Goal: Task Accomplishment & Management: Use online tool/utility

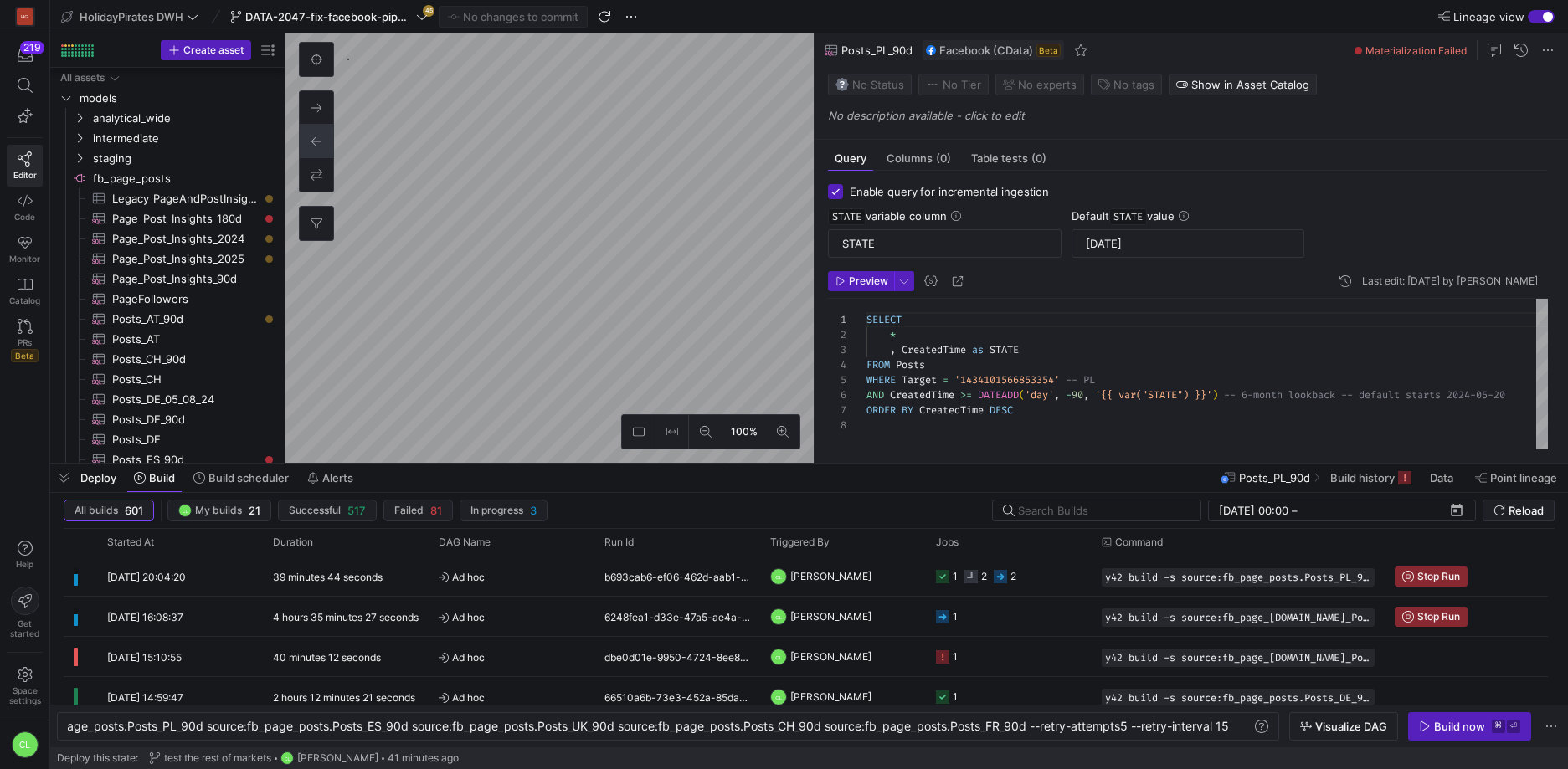
scroll to position [0, 1306]
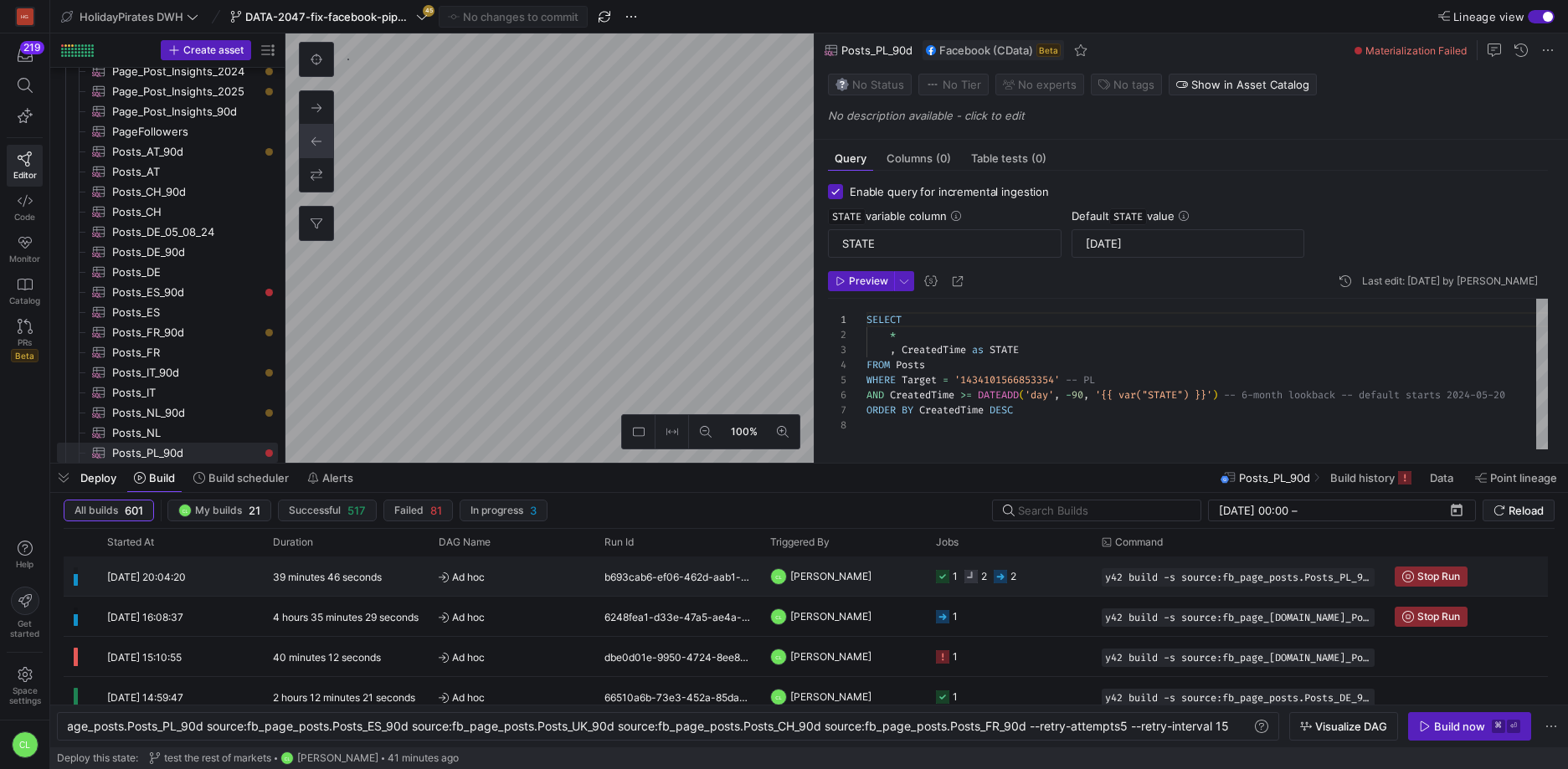
click at [1042, 573] on y42-job-status-cell-renderer "1 2 2" at bounding box center [1008, 575] width 145 height 38
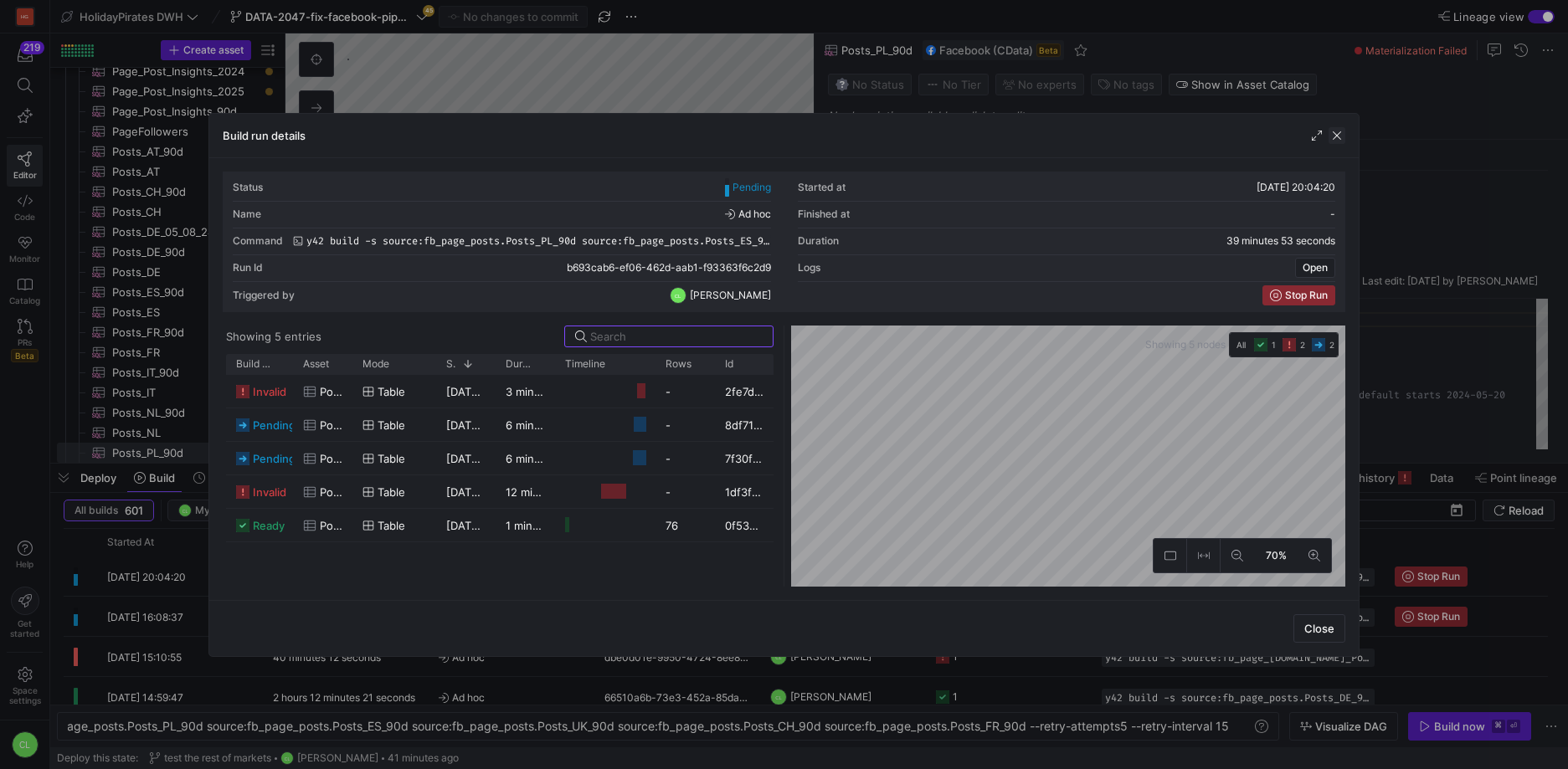
click at [1332, 131] on span "button" at bounding box center [1336, 135] width 17 height 17
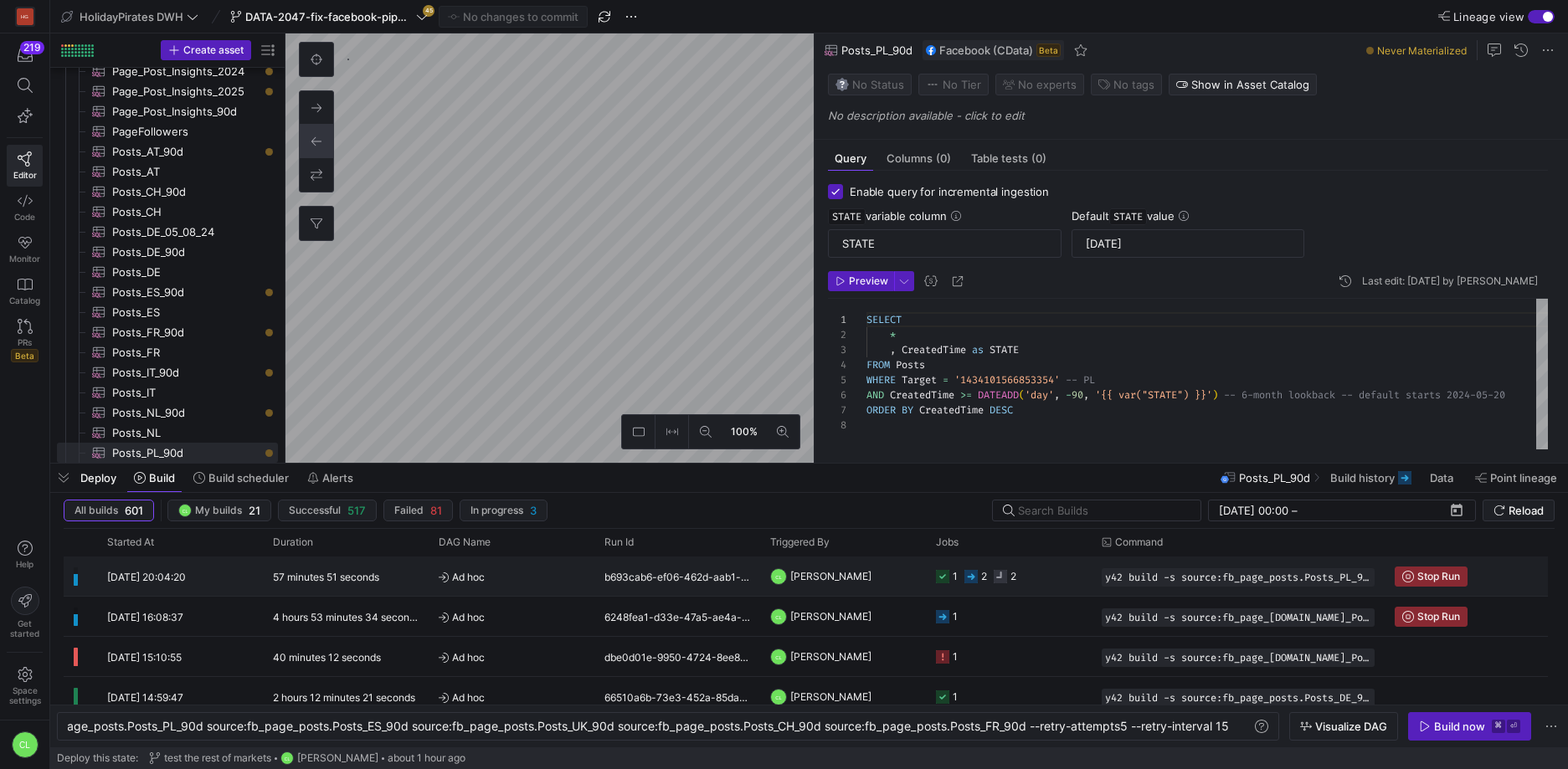
click at [1032, 578] on y42-job-status-cell-renderer "1 2 2" at bounding box center [1008, 575] width 145 height 38
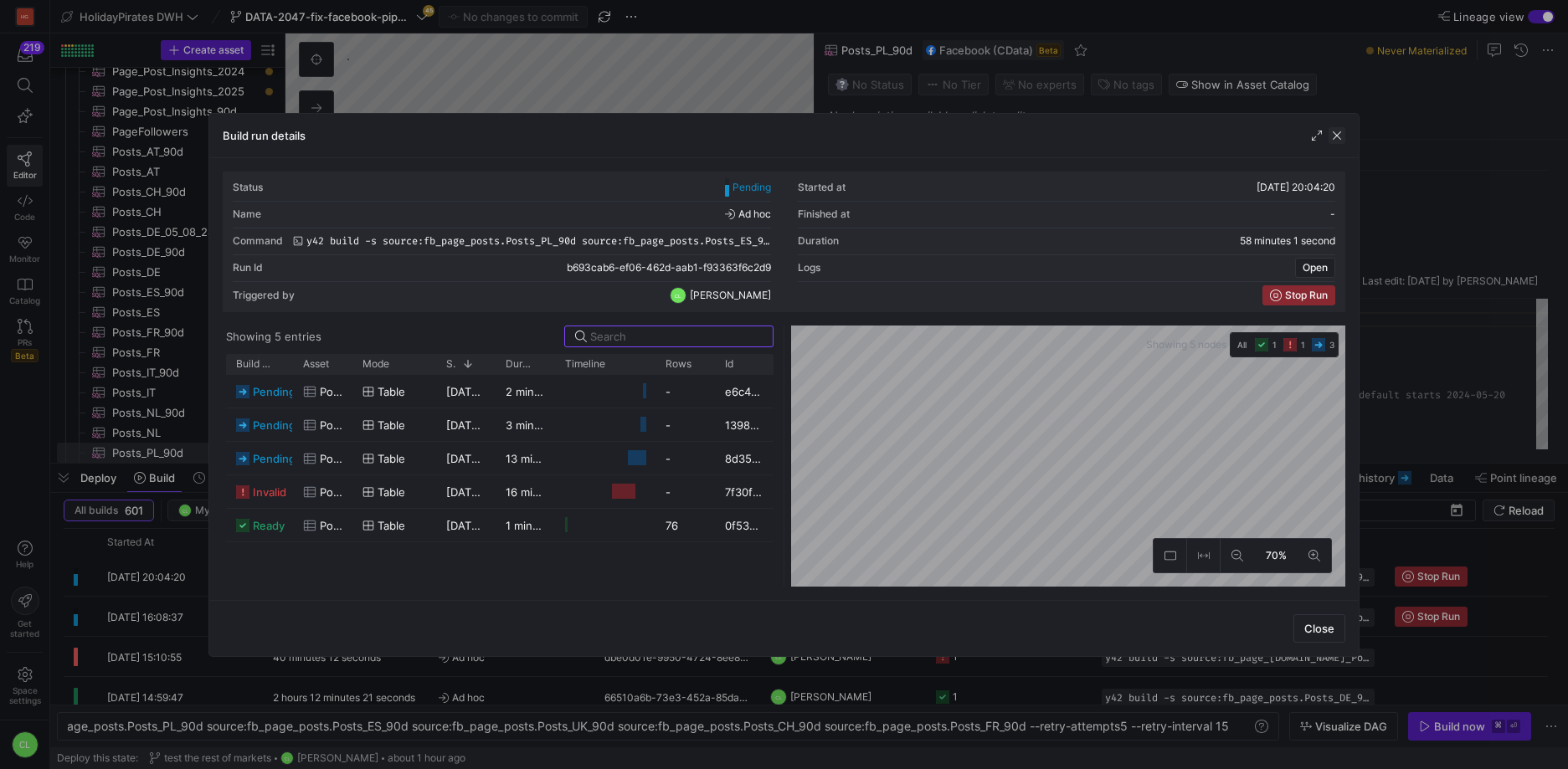
click at [1331, 134] on span "button" at bounding box center [1336, 135] width 17 height 17
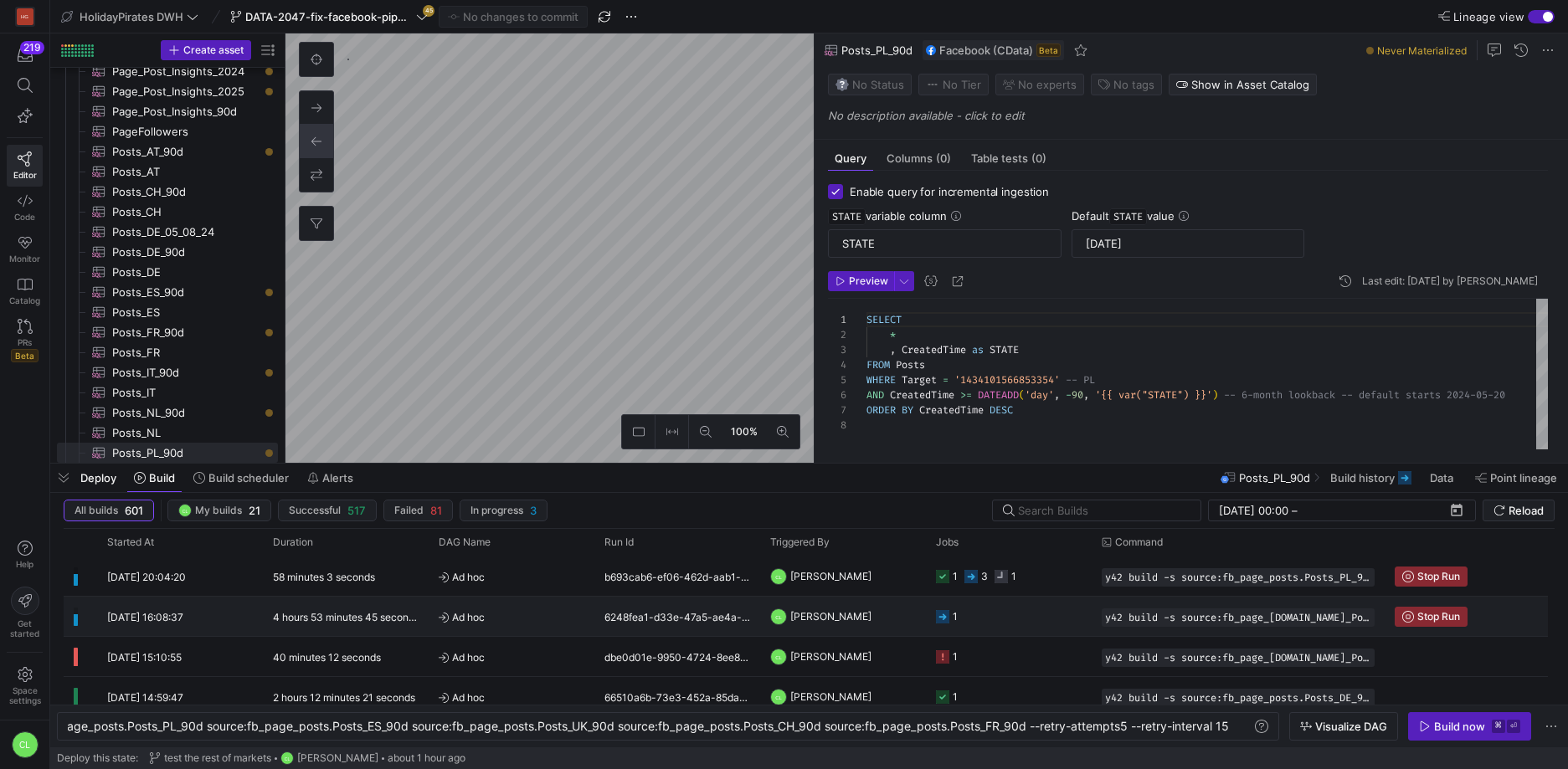
click at [1030, 618] on y42-job-status-cell-renderer "1" at bounding box center [1008, 616] width 145 height 38
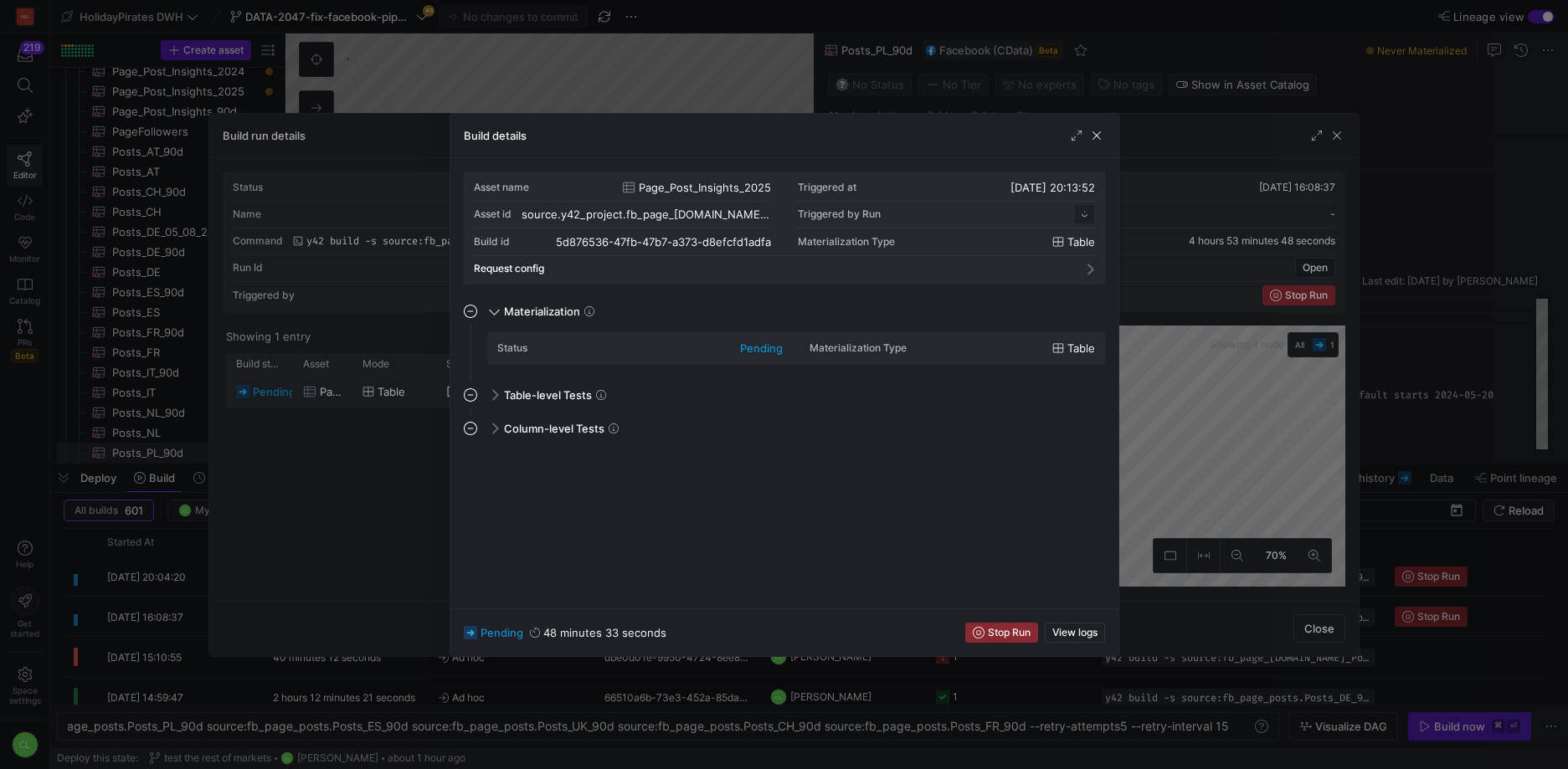
scroll to position [150, 0]
click at [1099, 137] on span "button" at bounding box center [1096, 135] width 17 height 17
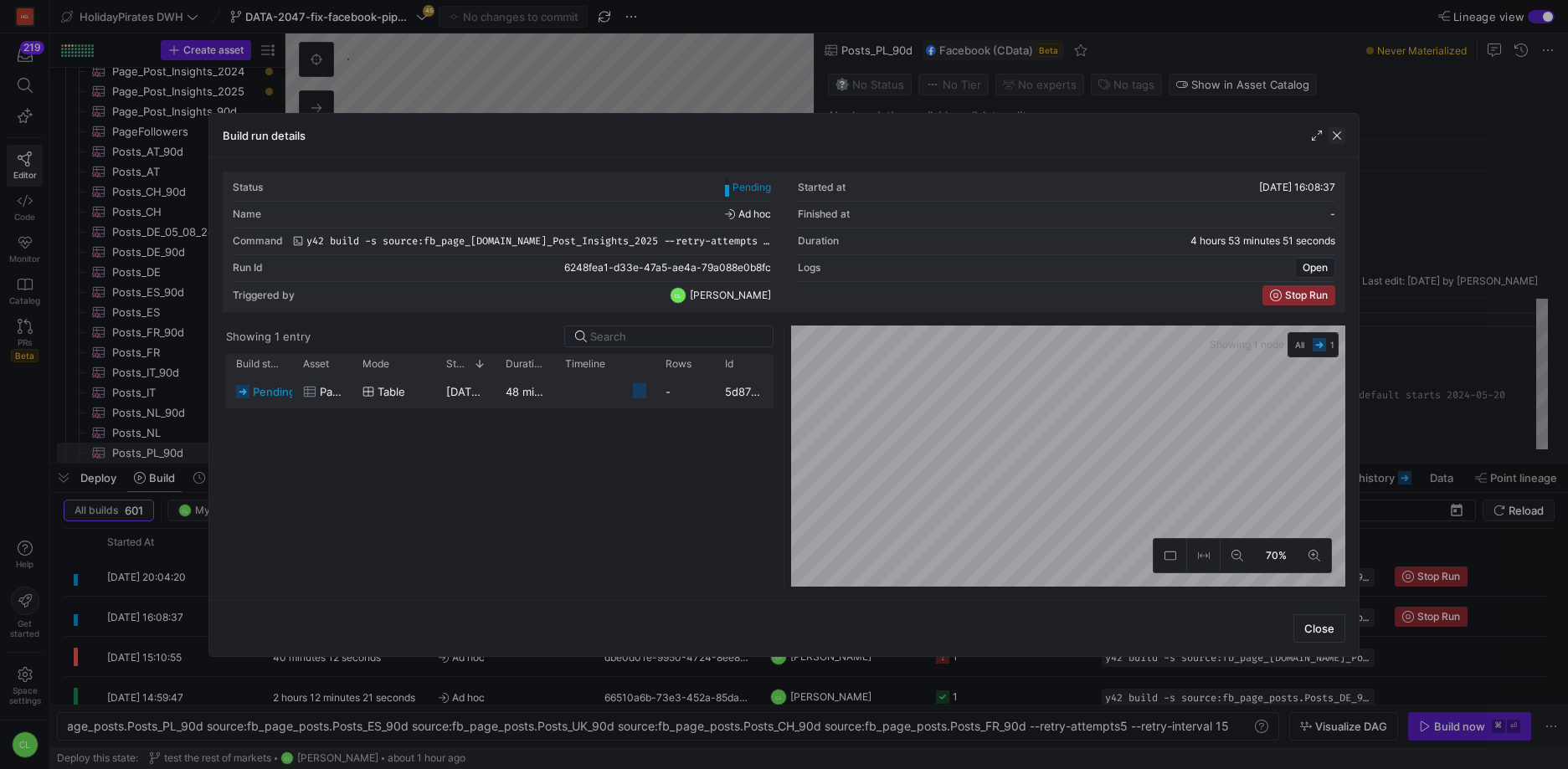
click at [1330, 142] on span "button" at bounding box center [1336, 135] width 17 height 17
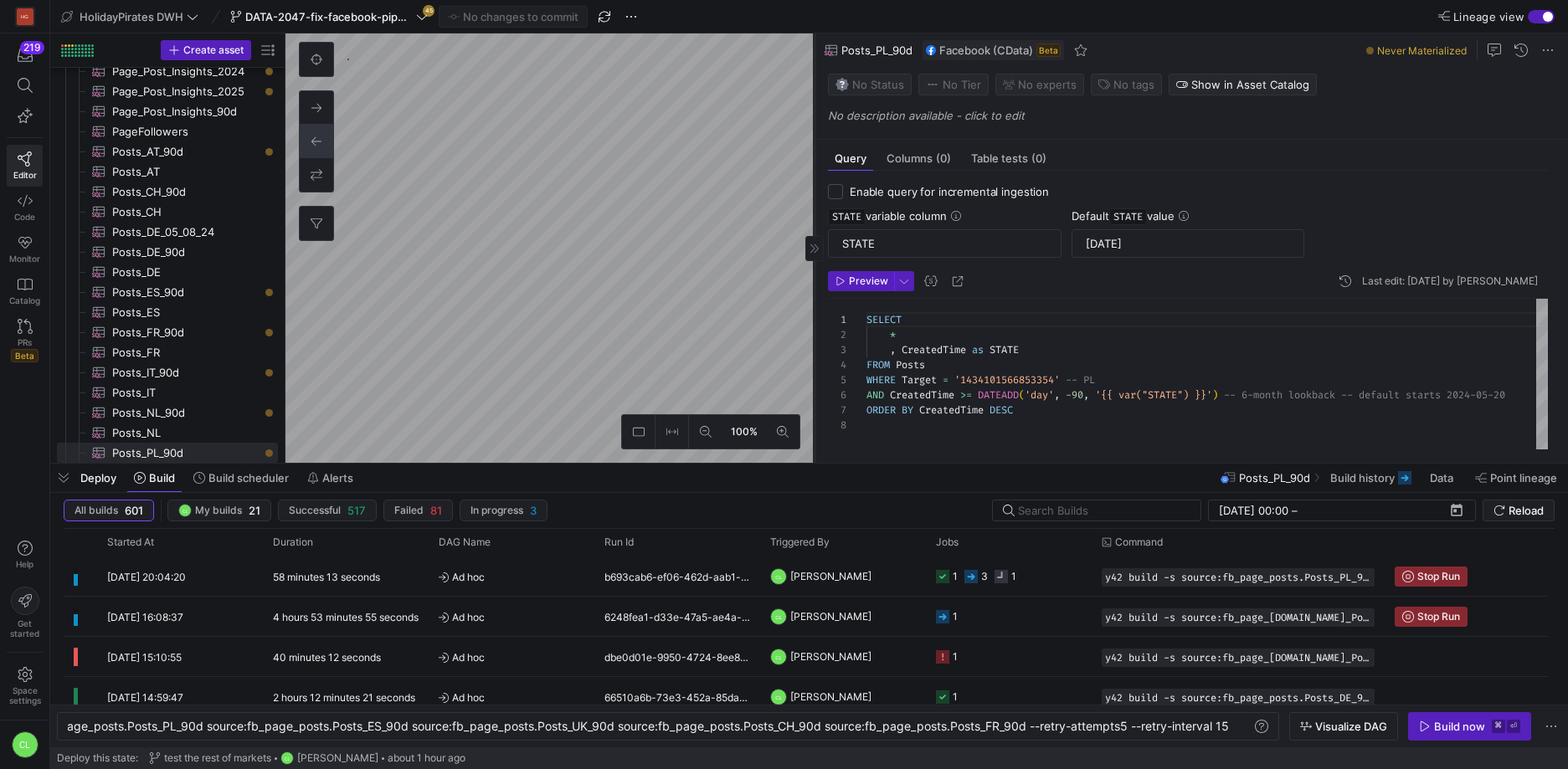
checkbox input "false"
type textarea "-- Only posts created in [DATE] SELECT * FROM PageAndPostInsights WHERE Target …"
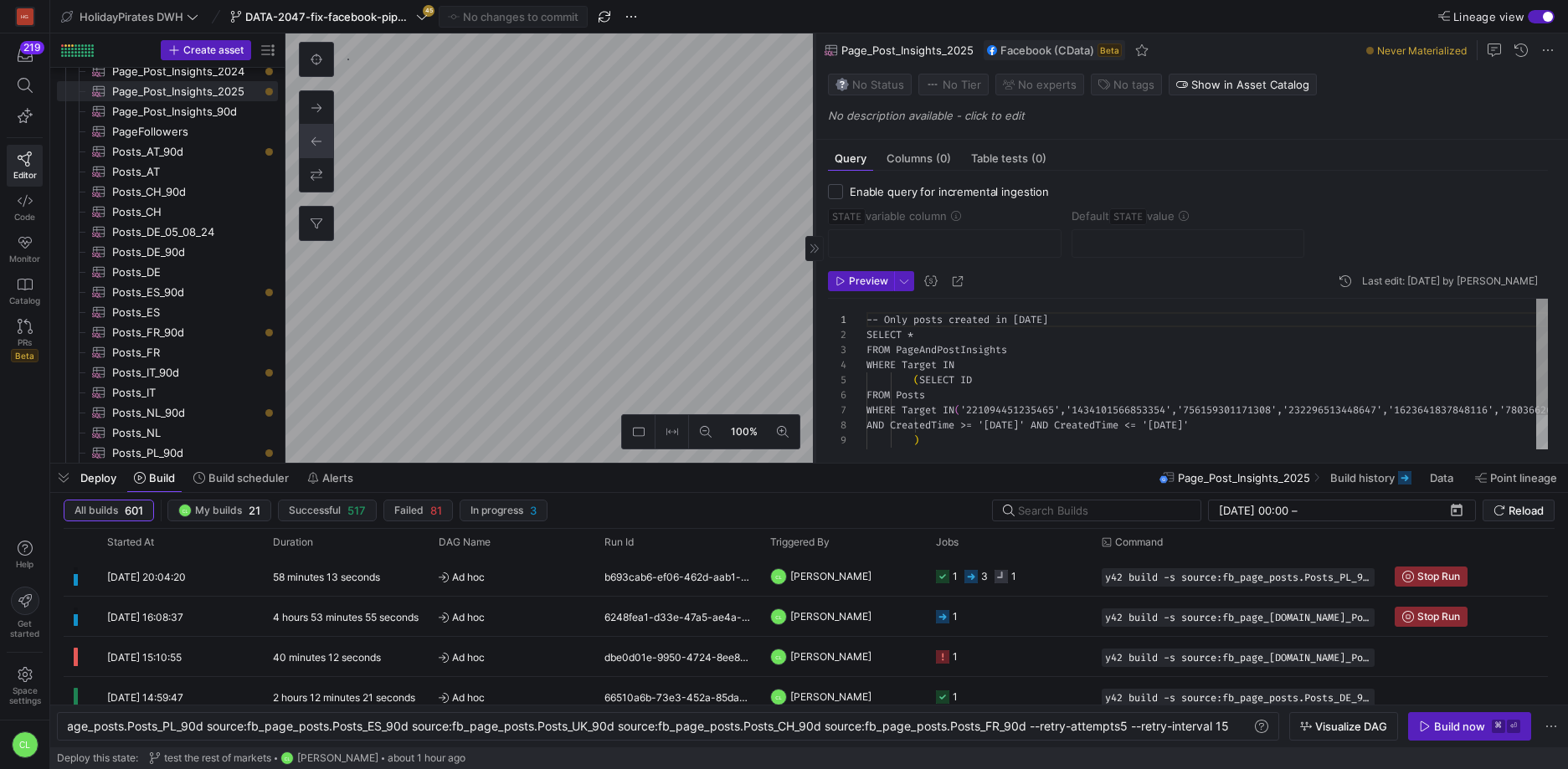
scroll to position [135, 0]
click at [1342, 483] on span "Build history" at bounding box center [1362, 477] width 64 height 14
